Goal: Check status: Check status

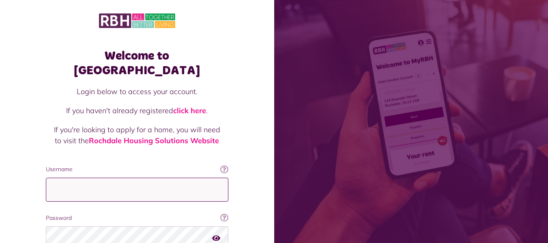
type input "**********"
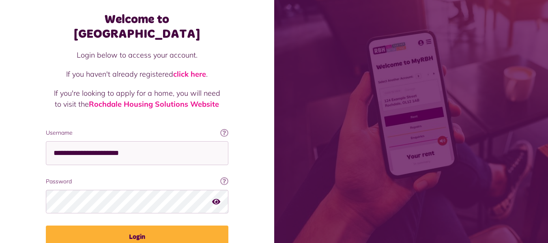
scroll to position [37, 0]
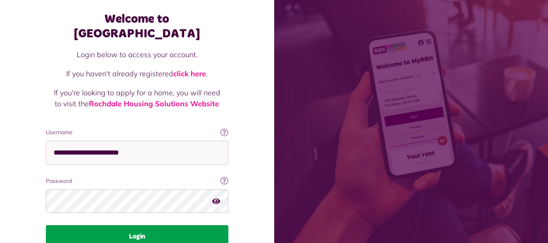
click at [136, 225] on button "Login" at bounding box center [137, 236] width 182 height 23
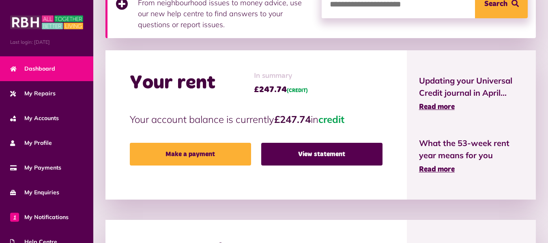
scroll to position [155, 0]
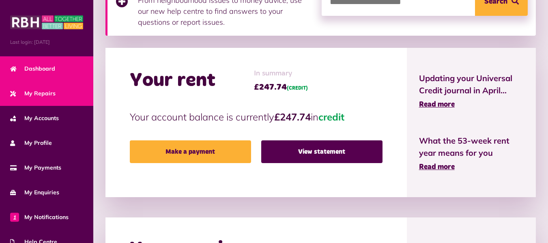
click at [47, 94] on span "My Repairs" at bounding box center [32, 93] width 45 height 9
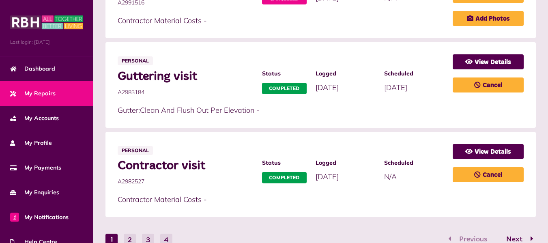
scroll to position [537, 0]
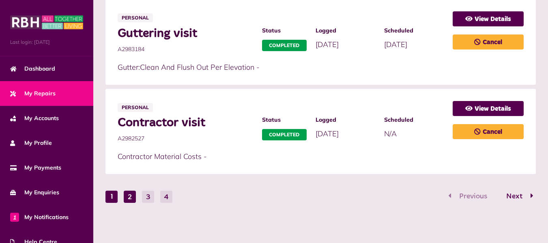
click at [134, 200] on button "2" at bounding box center [130, 197] width 12 height 12
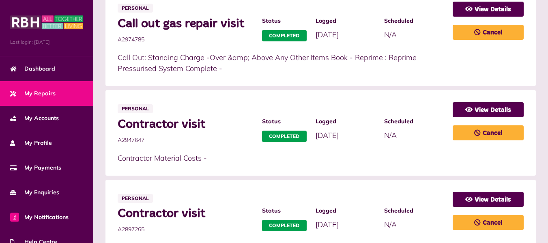
scroll to position [548, 0]
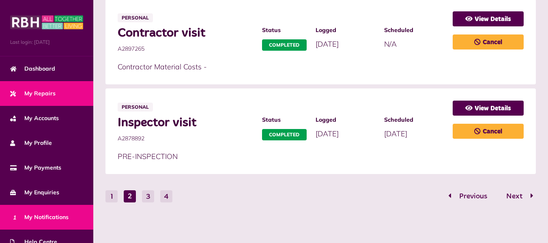
click at [49, 216] on span "1 My Notifications" at bounding box center [39, 217] width 58 height 9
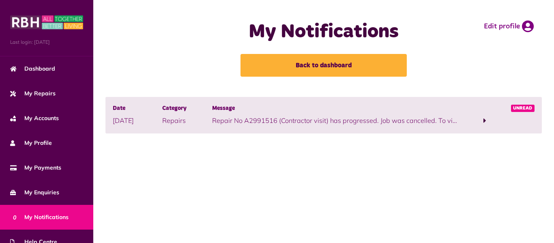
click at [483, 121] on span at bounding box center [484, 120] width 3 height 7
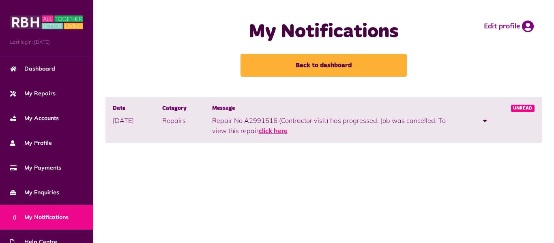
click at [259, 133] on link "click here" at bounding box center [273, 131] width 29 height 8
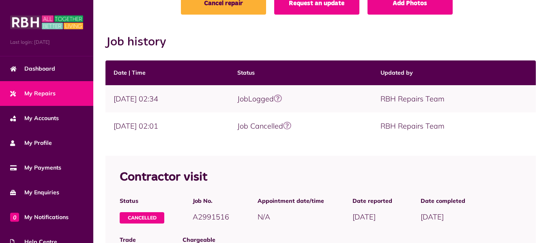
scroll to position [111, 0]
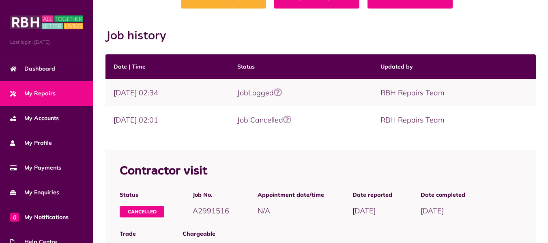
click at [190, 119] on td "09/09/2025 | 02:01" at bounding box center [167, 119] width 124 height 27
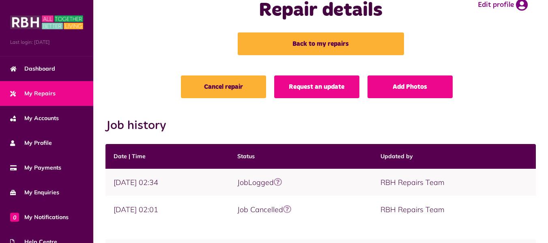
scroll to position [0, 0]
